Goal: Task Accomplishment & Management: Complete application form

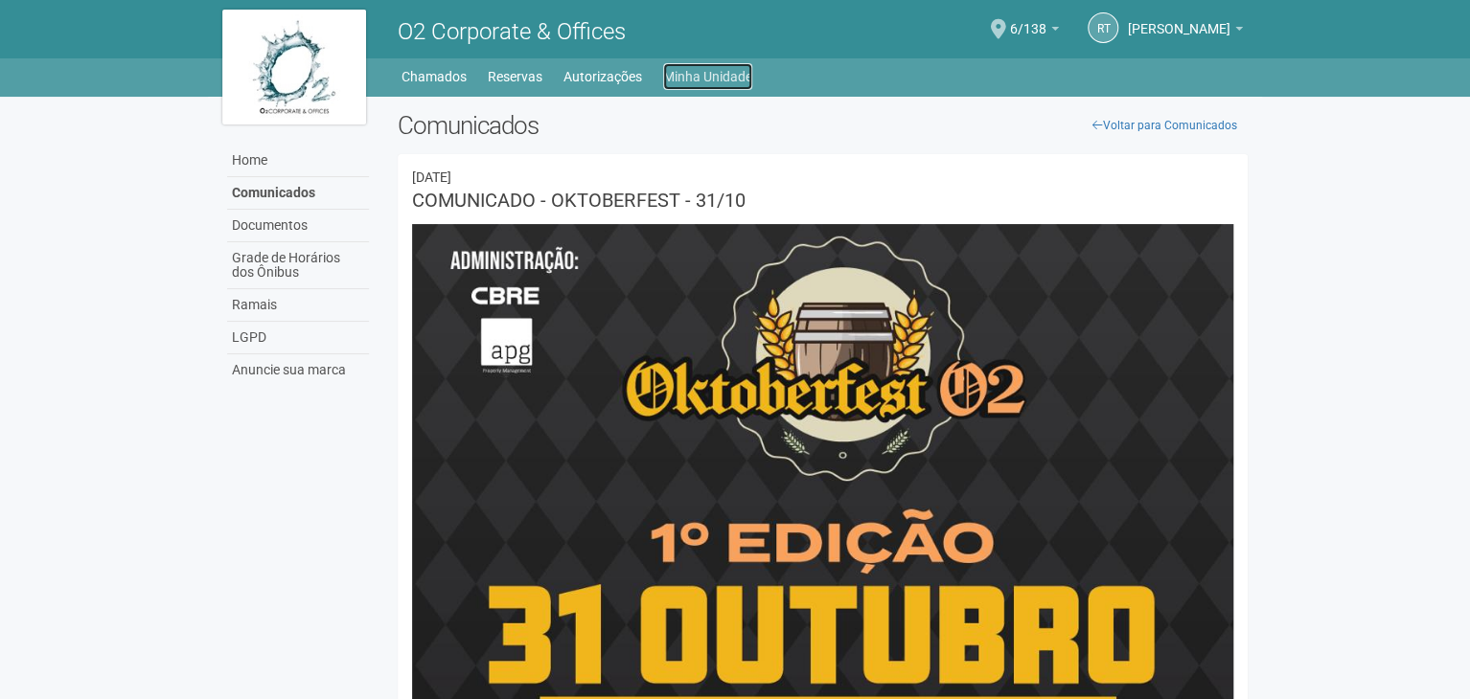
click at [744, 78] on link "Minha Unidade" at bounding box center [707, 76] width 89 height 27
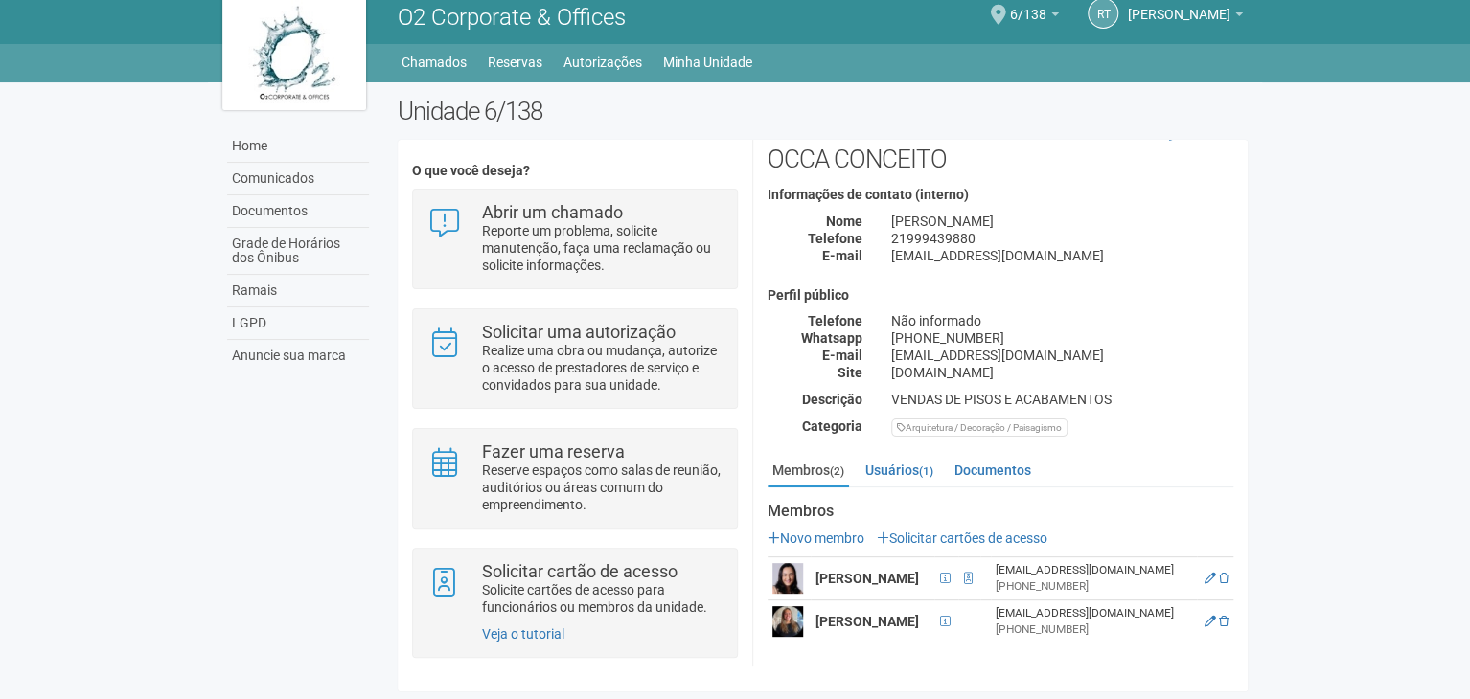
scroll to position [67, 0]
click at [1006, 531] on link "Solicitar cartões de acesso" at bounding box center [962, 538] width 171 height 15
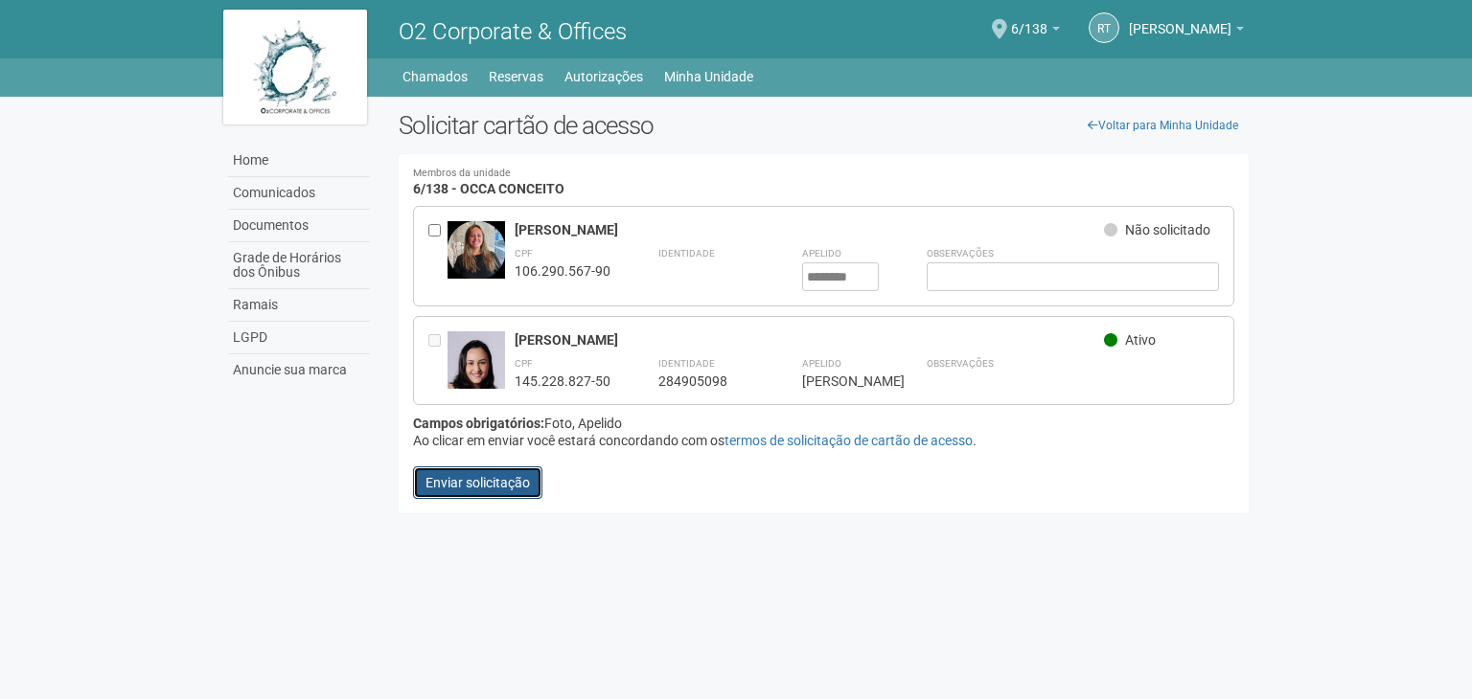
click at [512, 474] on button "Enviar solicitação" at bounding box center [477, 483] width 129 height 33
